Goal: Find specific page/section: Find specific page/section

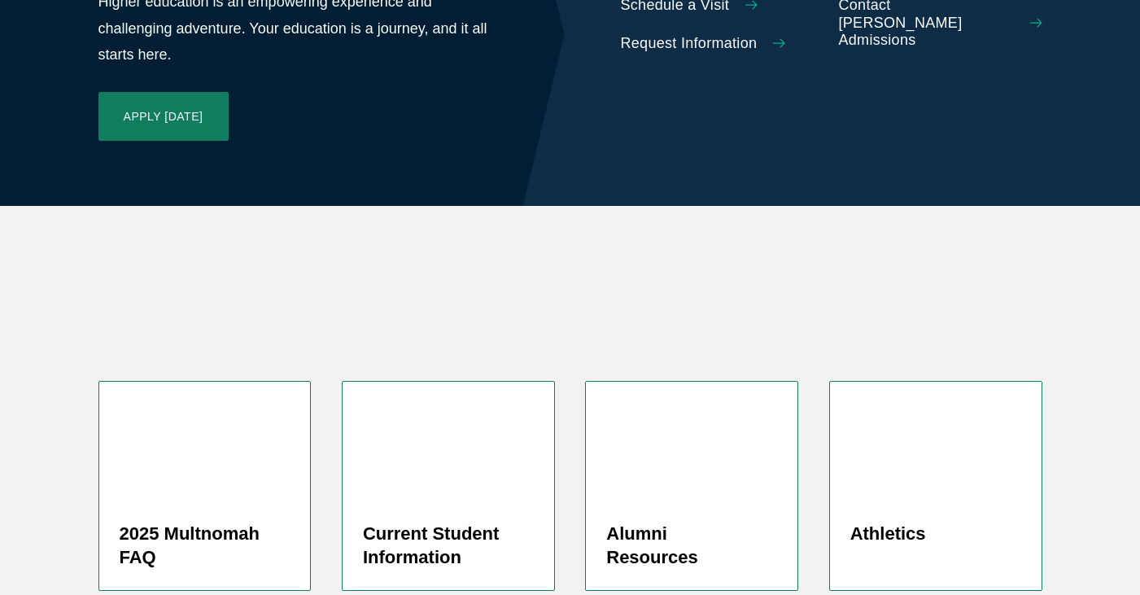
scroll to position [4017, 0]
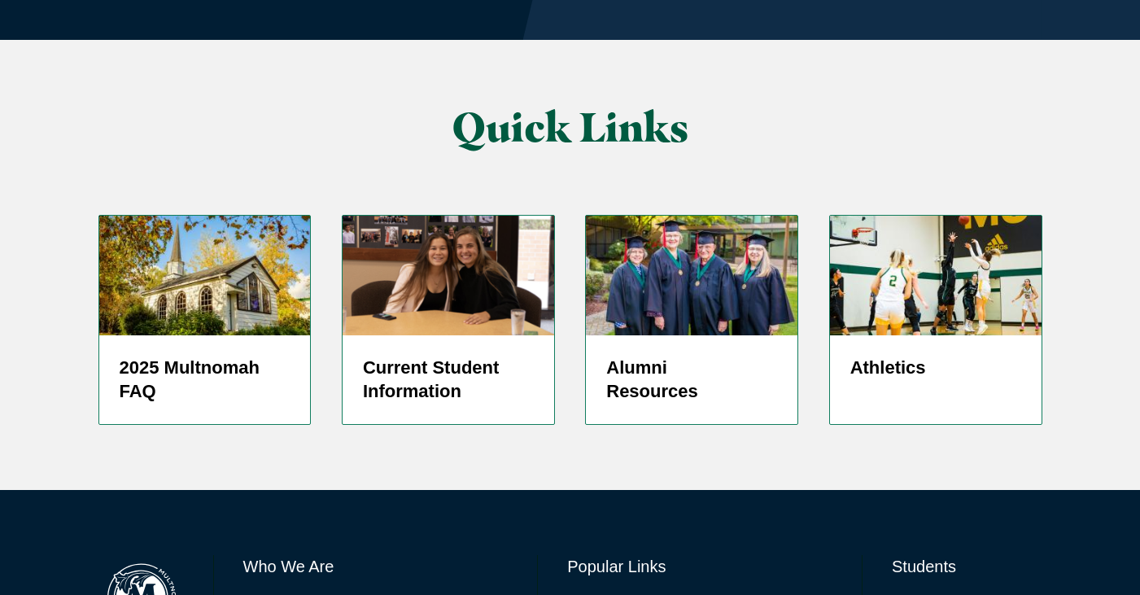
click at [582, 593] on link "Directory" at bounding box center [593, 605] width 52 height 24
